Goal: Task Accomplishment & Management: Manage account settings

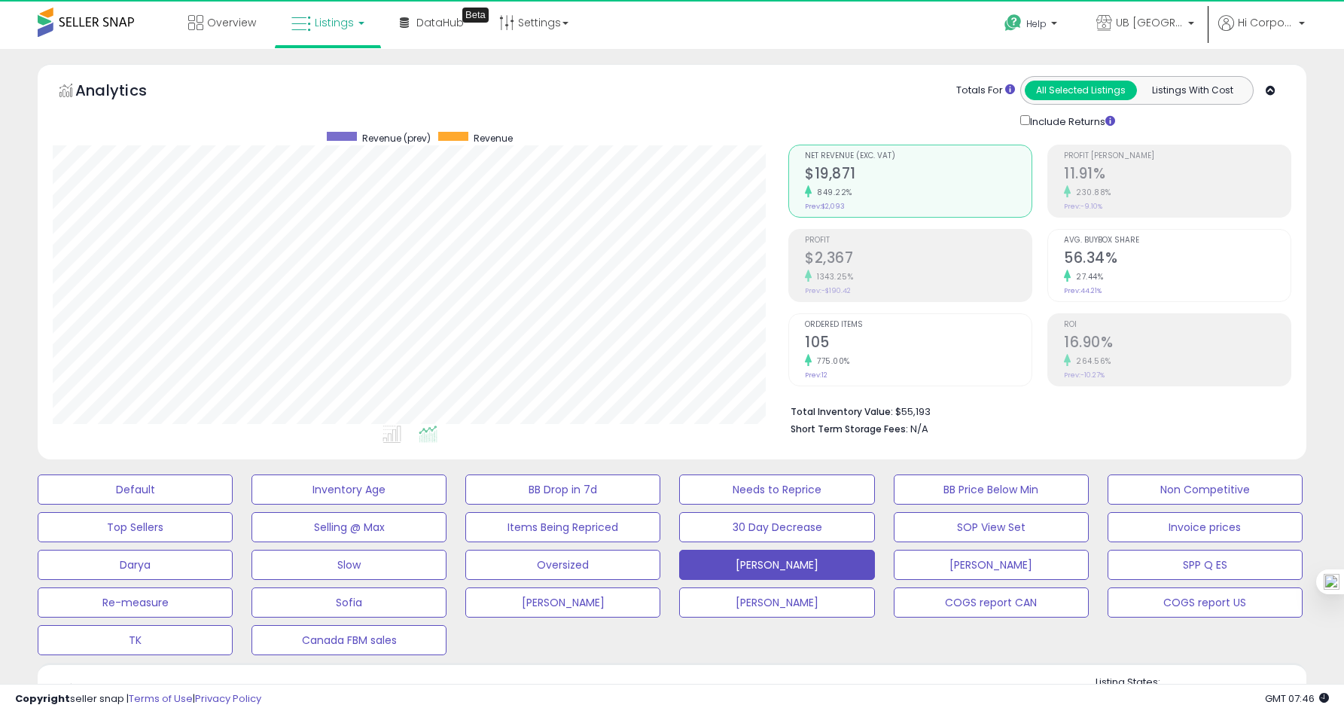
scroll to position [309, 735]
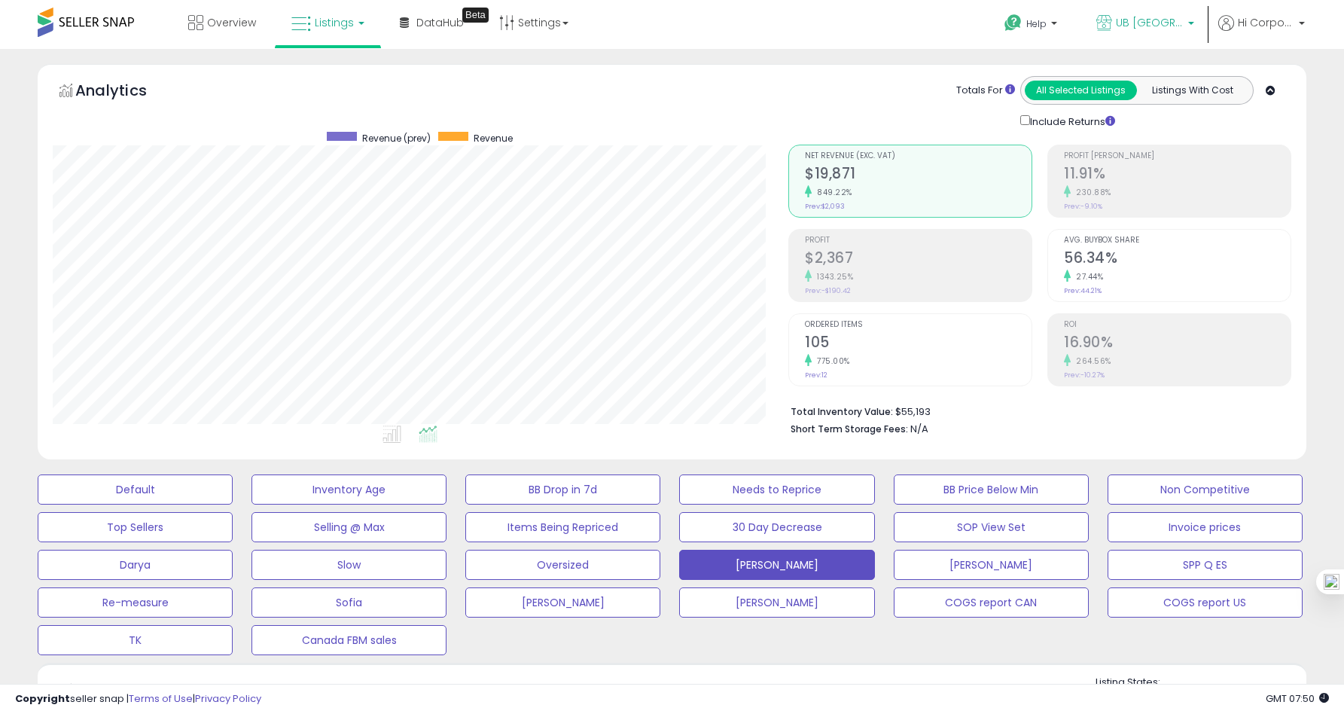
click at [1151, 20] on span "UB [GEOGRAPHIC_DATA]" at bounding box center [1149, 22] width 68 height 15
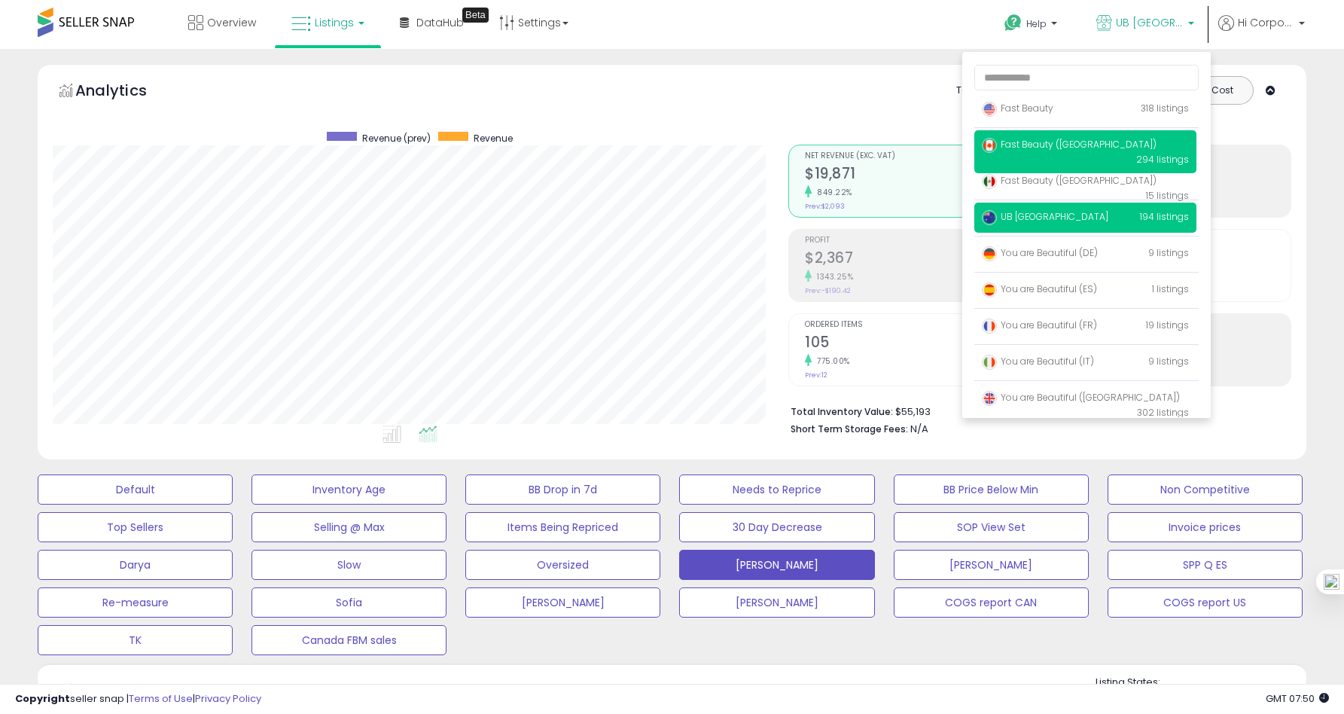
click at [1058, 151] on p "Fast Beauty (Canada) 294 listings" at bounding box center [1085, 151] width 222 height 43
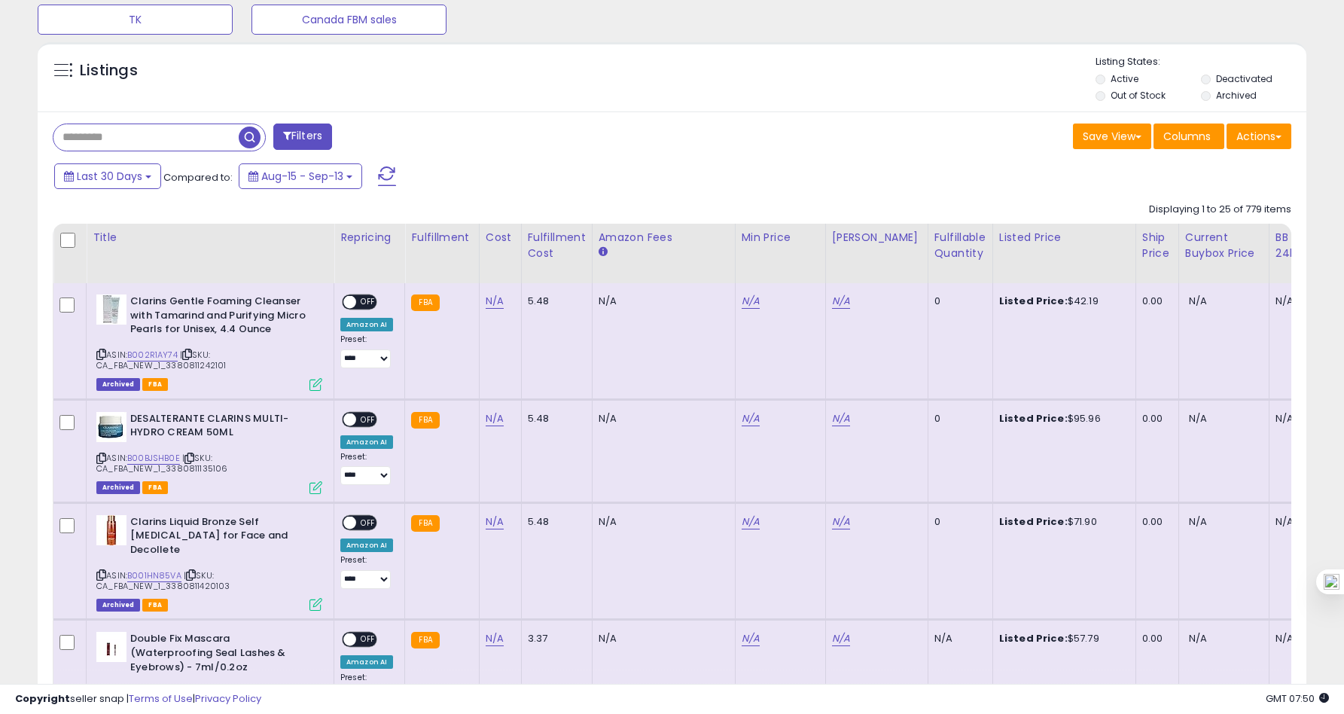
scroll to position [615, 0]
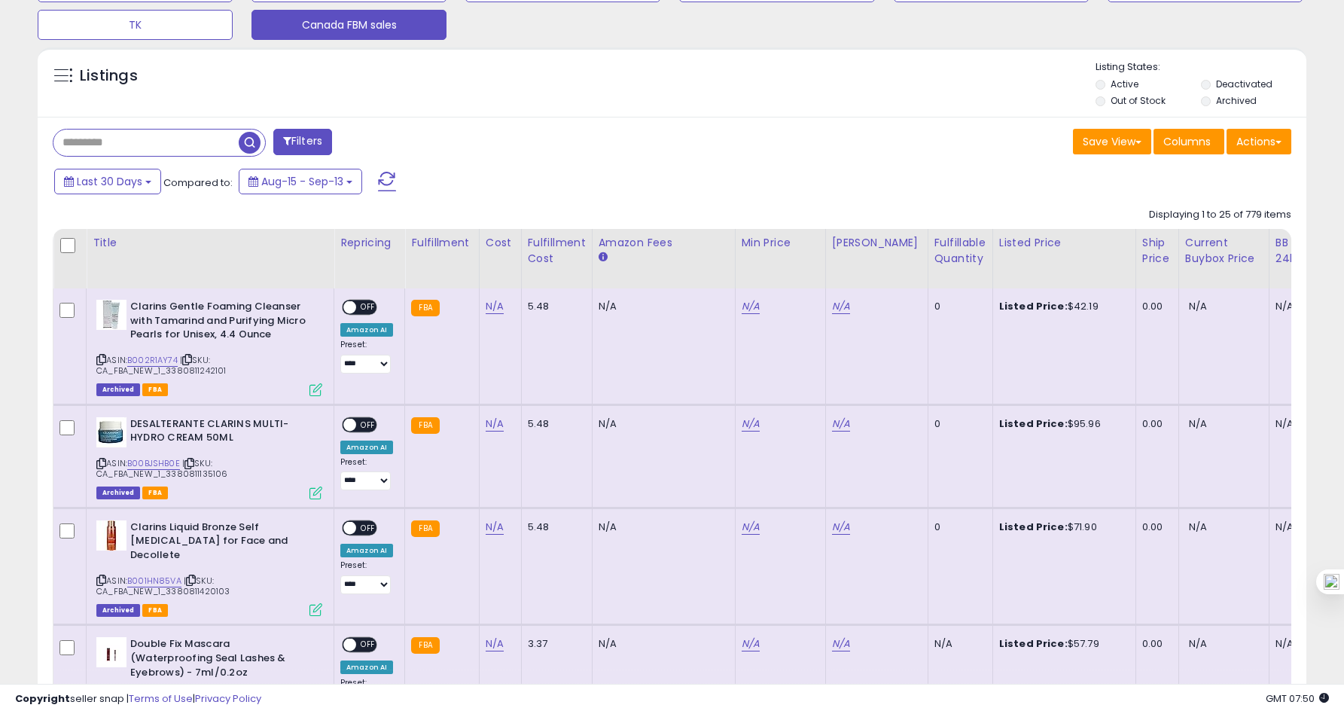
click at [343, 35] on button "Canada FBM sales" at bounding box center [348, 25] width 195 height 30
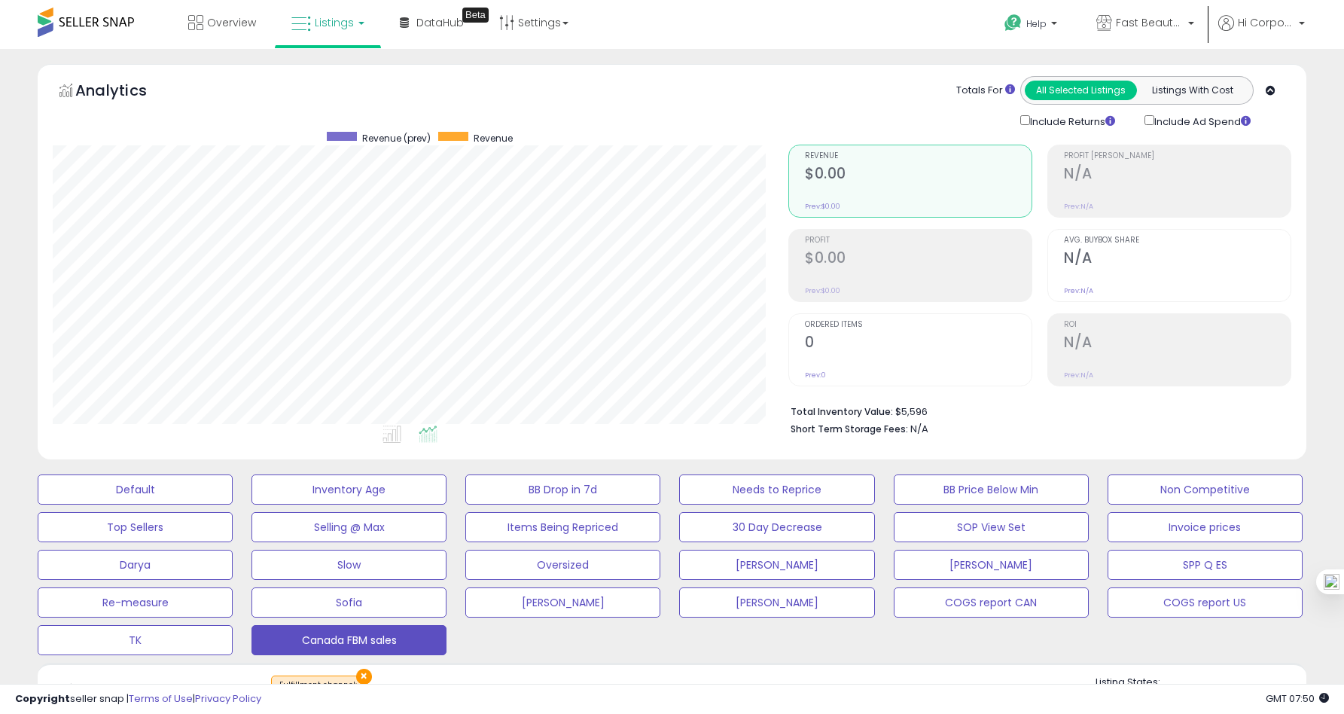
scroll to position [309, 735]
